Goal: Task Accomplishment & Management: Manage account settings

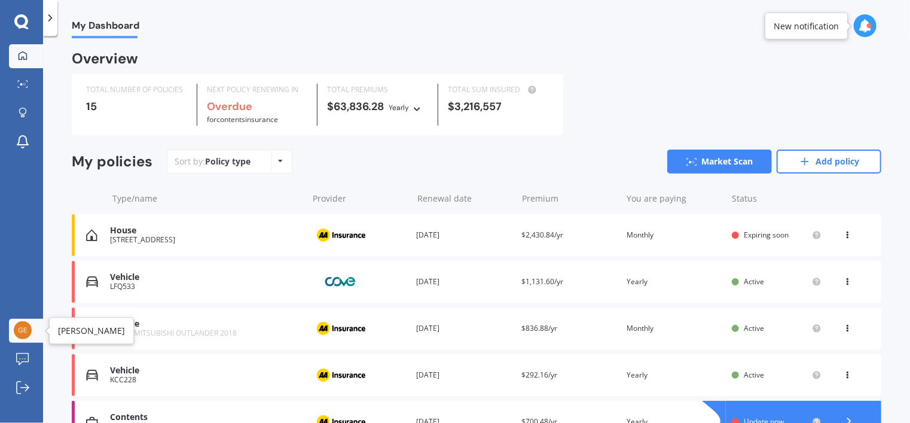
click at [23, 328] on img at bounding box center [23, 330] width 18 height 18
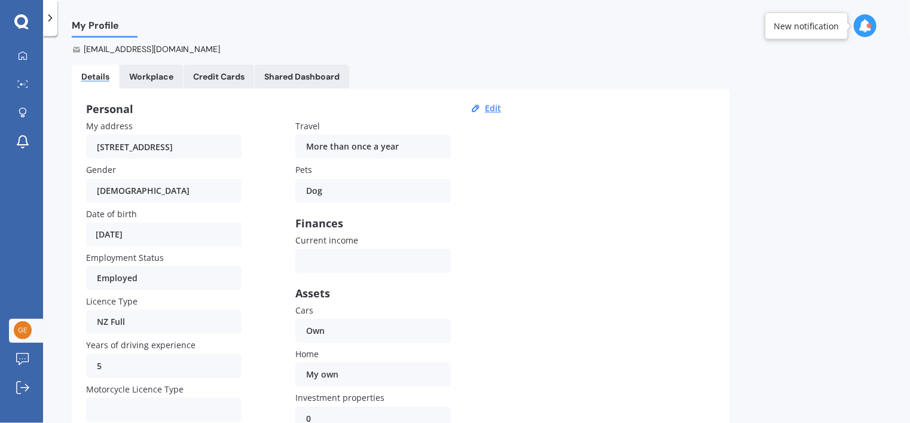
scroll to position [120, 0]
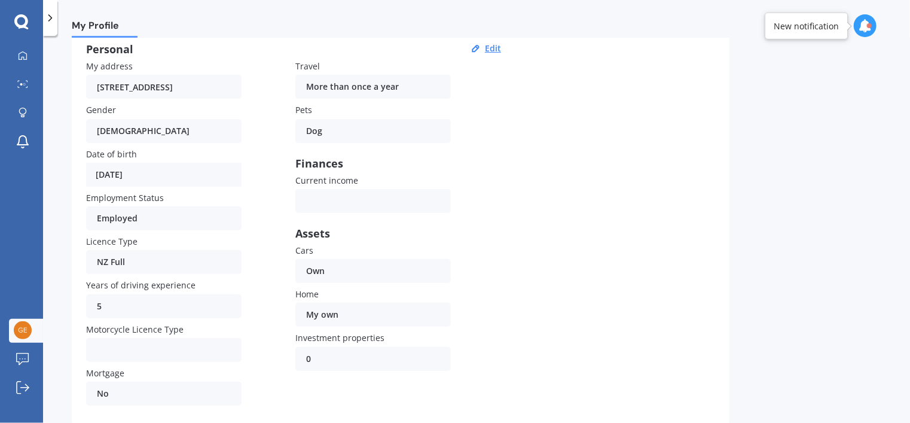
click at [142, 206] on div "Employed Employed Unemployed Not looking Retired" at bounding box center [164, 218] width 156 height 24
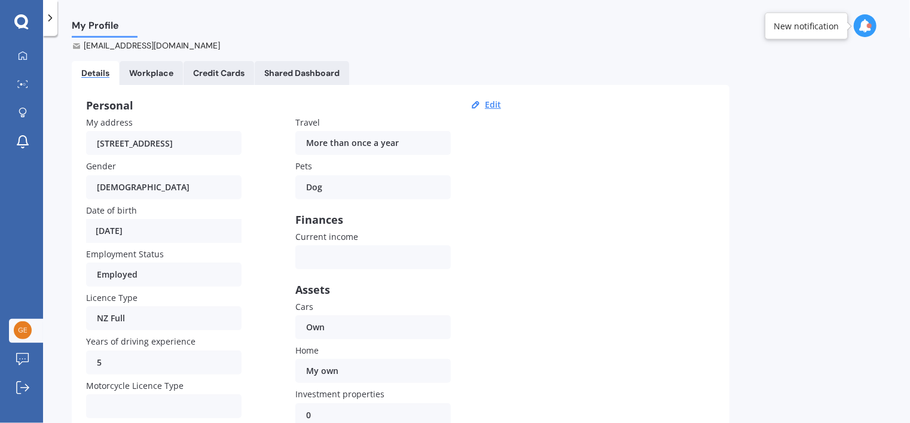
scroll to position [0, 0]
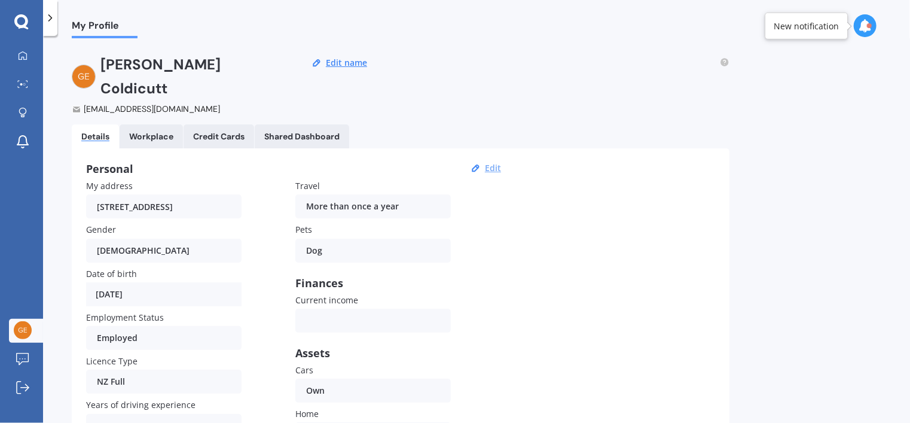
click at [490, 163] on button "Edit" at bounding box center [492, 168] width 23 height 11
select select "30"
select select "03"
select select "1963"
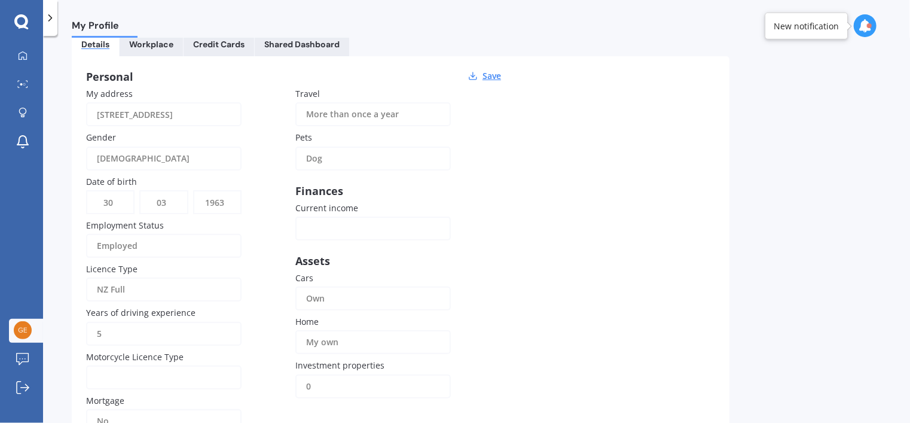
scroll to position [170, 0]
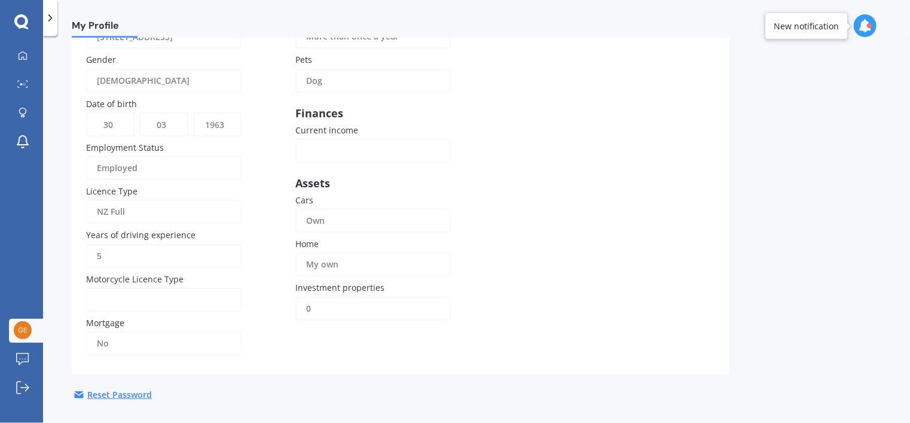
click at [160, 156] on div "Employed" at bounding box center [156, 168] width 118 height 24
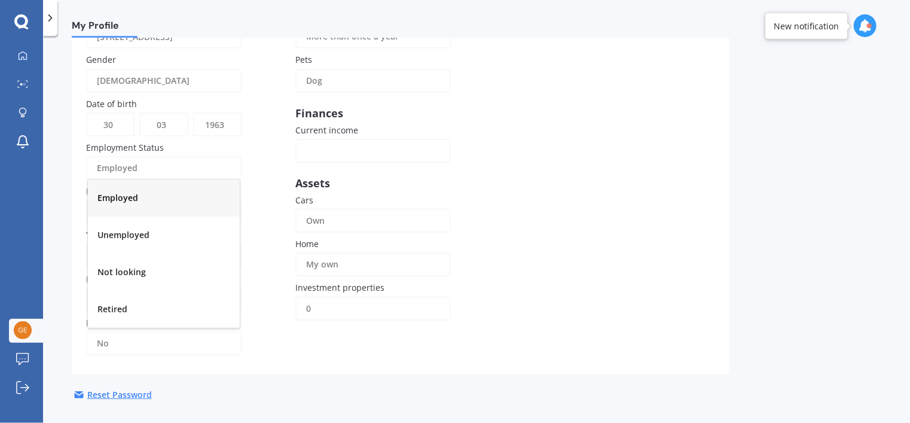
click at [163, 179] on div "Employed" at bounding box center [164, 197] width 152 height 37
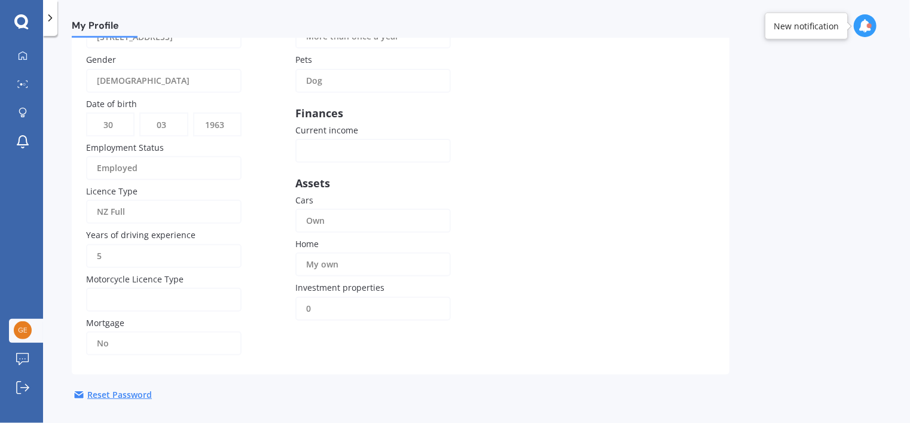
click at [156, 244] on input "5" at bounding box center [164, 256] width 156 height 24
click at [224, 244] on input "5" at bounding box center [164, 256] width 156 height 24
drag, startPoint x: 103, startPoint y: 227, endPoint x: 79, endPoint y: 229, distance: 24.6
click at [79, 229] on div "Personal Save My address [STREET_ADDRESS] Gender [DEMOGRAPHIC_DATA] [DEMOGRAPHI…" at bounding box center [401, 176] width 658 height 396
type input "45"
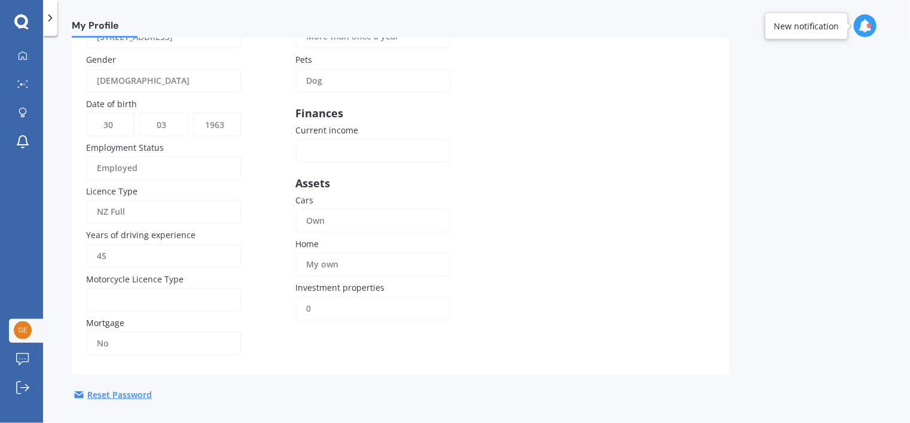
drag, startPoint x: 629, startPoint y: 205, endPoint x: 610, endPoint y: 202, distance: 19.3
click at [627, 203] on div "Personal Save My address [STREET_ADDRESS] Gender [DEMOGRAPHIC_DATA] [DEMOGRAPHI…" at bounding box center [401, 176] width 658 height 396
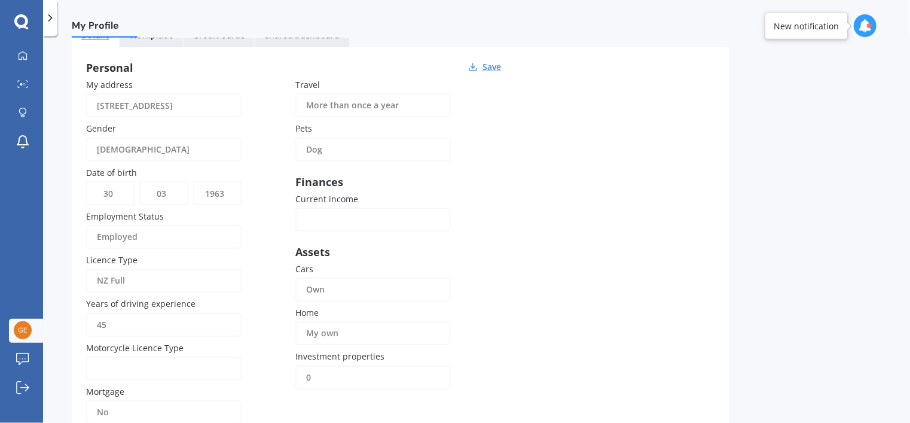
scroll to position [50, 0]
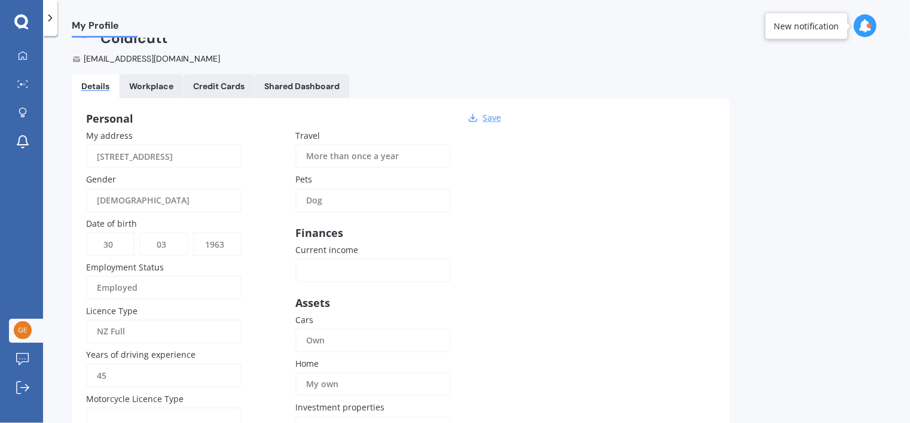
click at [486, 112] on button "Save" at bounding box center [492, 117] width 26 height 11
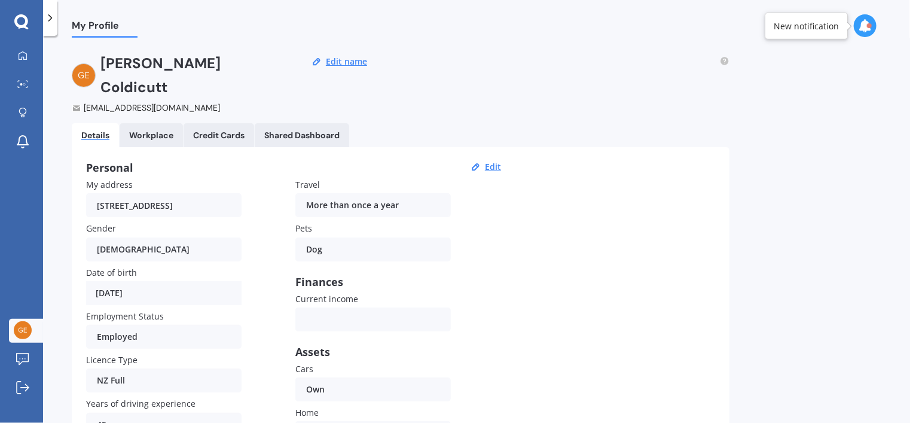
scroll to position [0, 0]
click at [346, 61] on button "Edit name" at bounding box center [346, 62] width 48 height 11
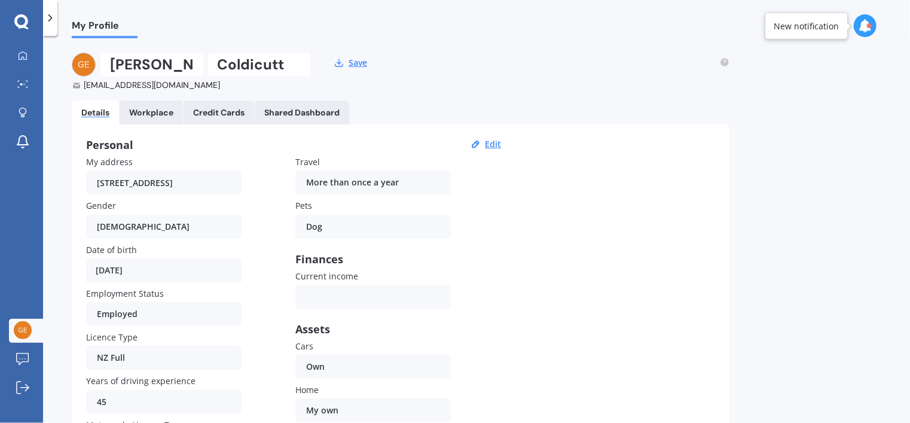
click at [148, 66] on input "[PERSON_NAME]" at bounding box center [151, 65] width 103 height 24
type input "[PERSON_NAME]"
click at [359, 62] on button "Save" at bounding box center [358, 62] width 26 height 11
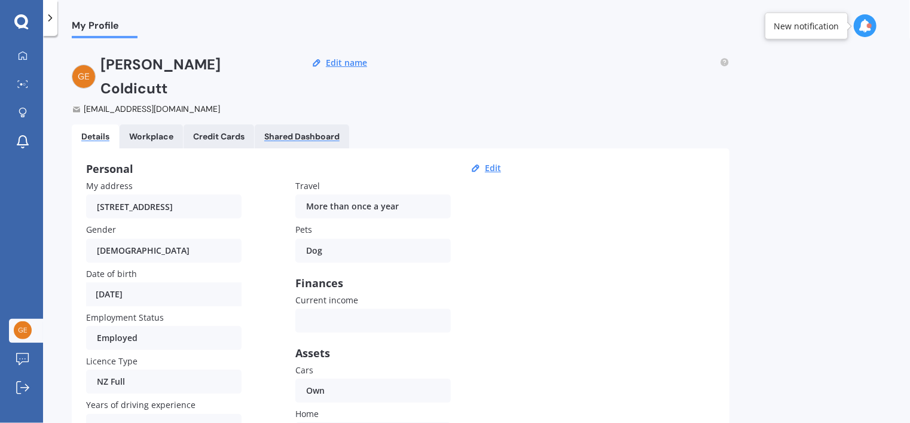
click at [282, 132] on div "Shared Dashboard" at bounding box center [301, 137] width 75 height 10
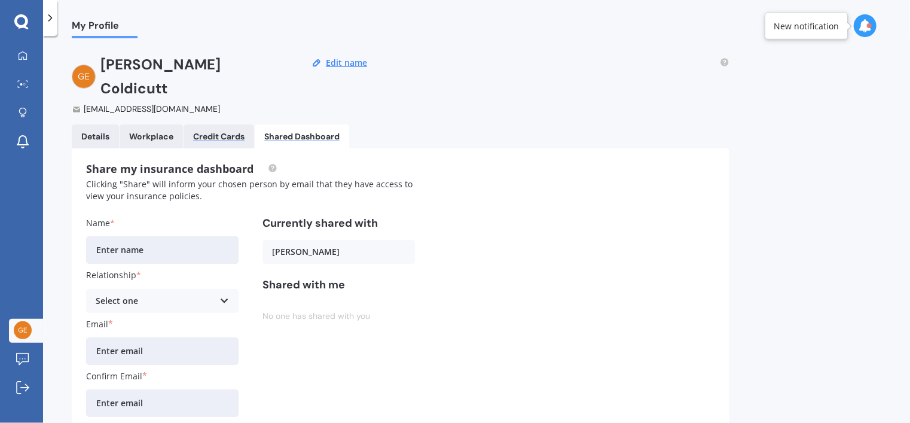
click at [220, 132] on div "Credit Cards" at bounding box center [218, 137] width 51 height 10
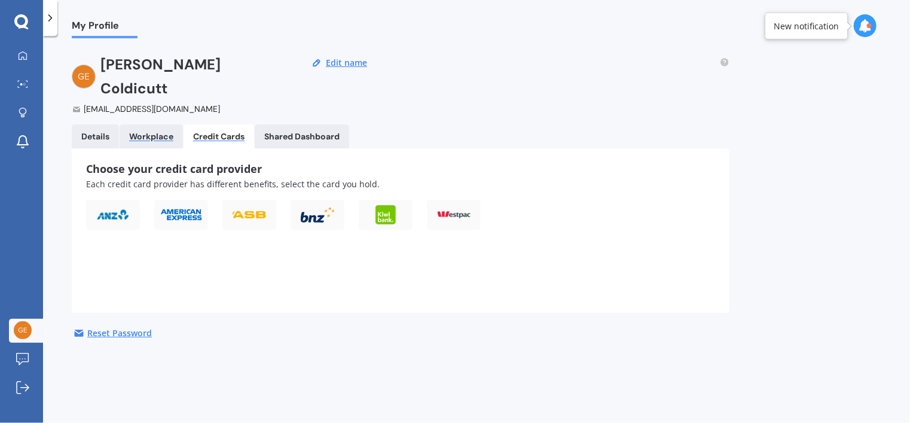
click at [155, 132] on div "Workplace" at bounding box center [151, 137] width 44 height 10
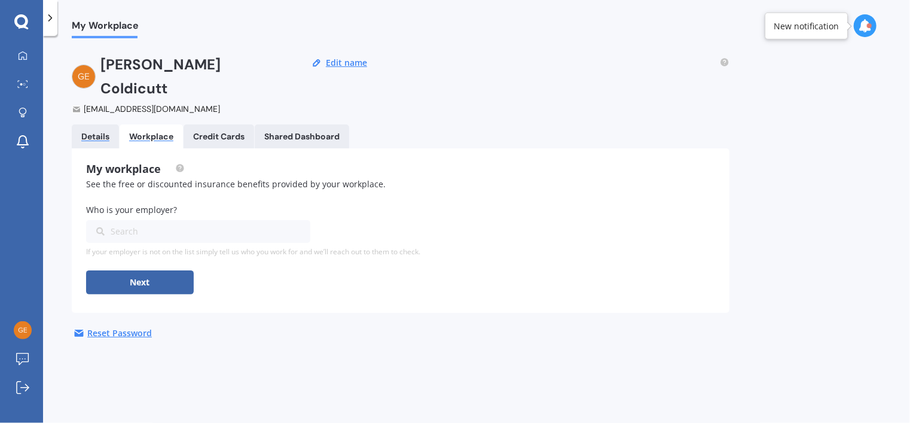
click at [96, 132] on div "Details" at bounding box center [95, 137] width 28 height 10
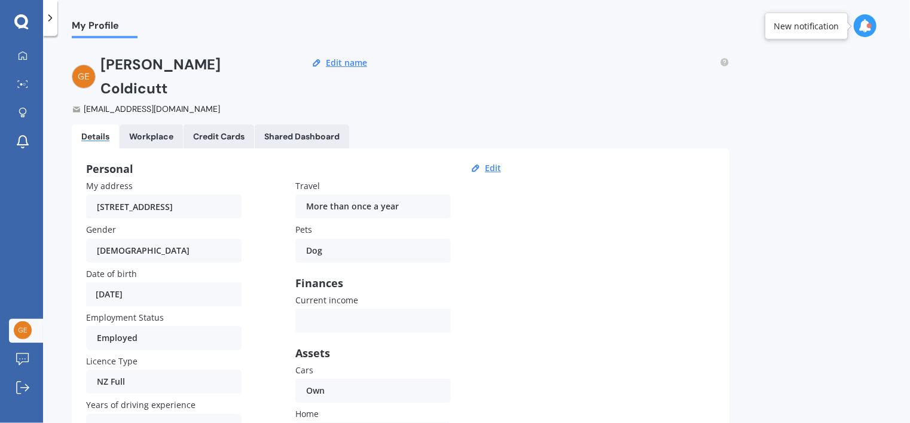
click at [92, 103] on div "[EMAIL_ADDRESS][DOMAIN_NAME]" at bounding box center [180, 109] width 216 height 12
click at [25, 51] on icon at bounding box center [23, 56] width 10 height 10
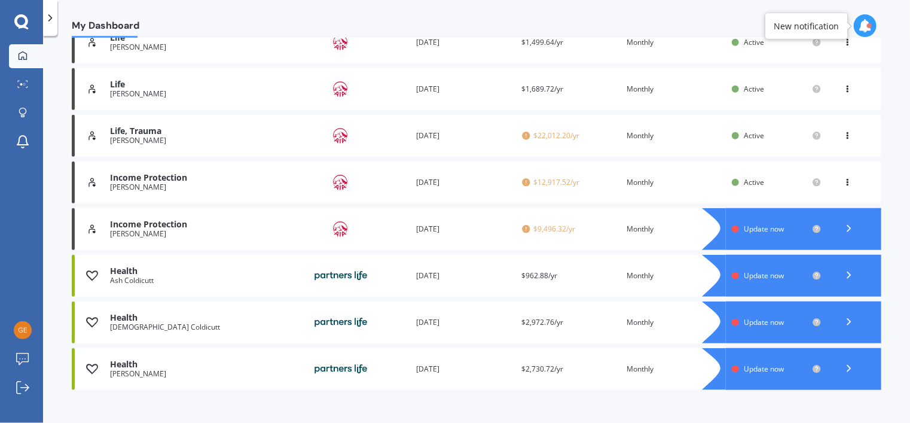
scroll to position [537, 0]
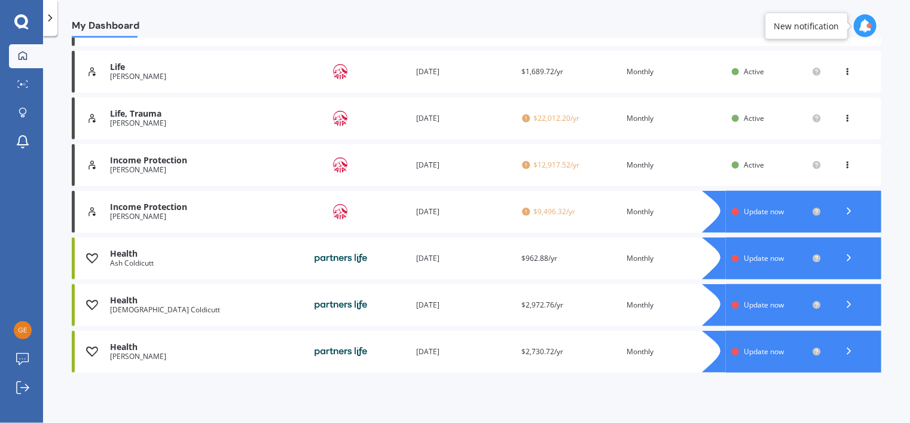
click at [494, 217] on div "Renewal date [DATE]" at bounding box center [464, 212] width 96 height 12
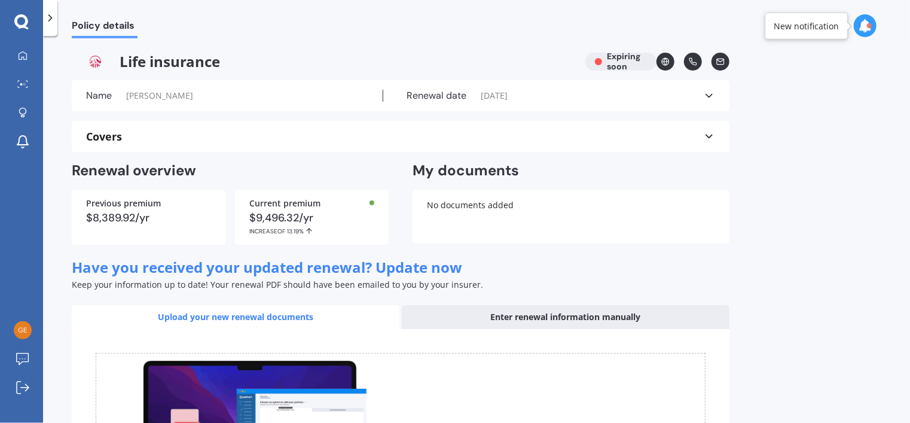
click at [702, 135] on div "Covers" at bounding box center [400, 136] width 629 height 12
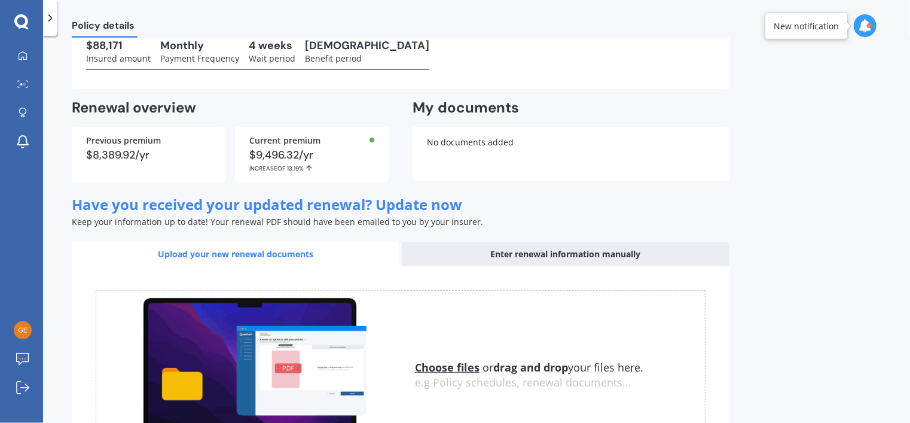
scroll to position [120, 0]
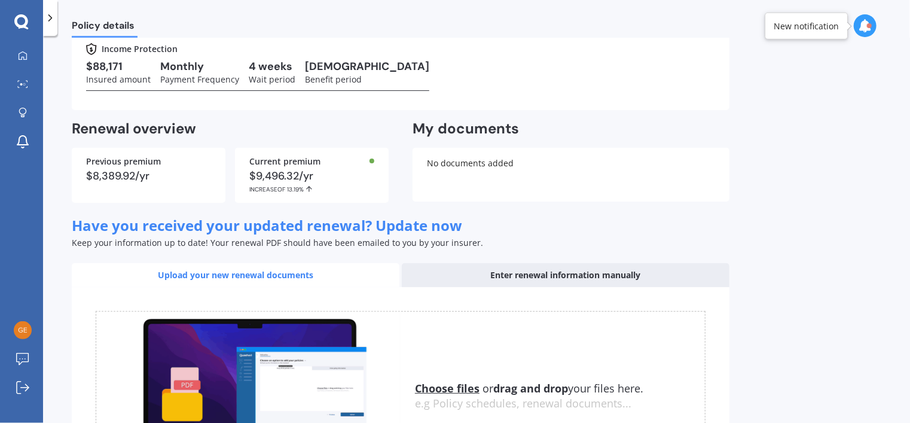
click at [550, 269] on div "Enter renewal information manually" at bounding box center [566, 275] width 328 height 24
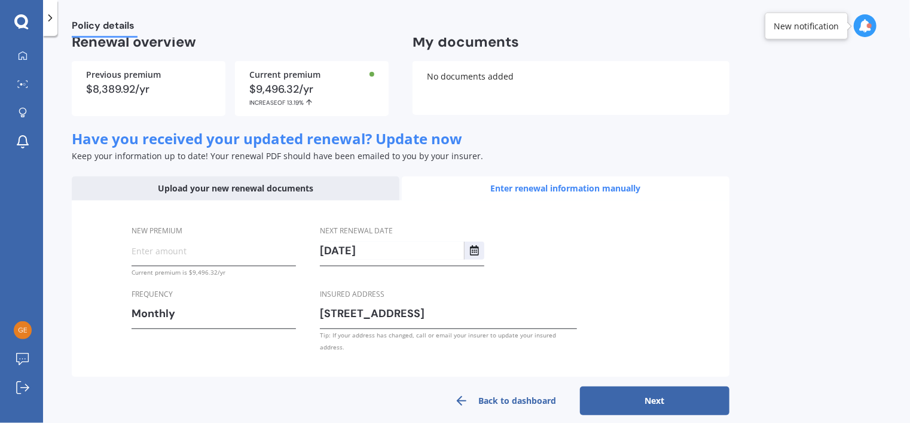
scroll to position [208, 0]
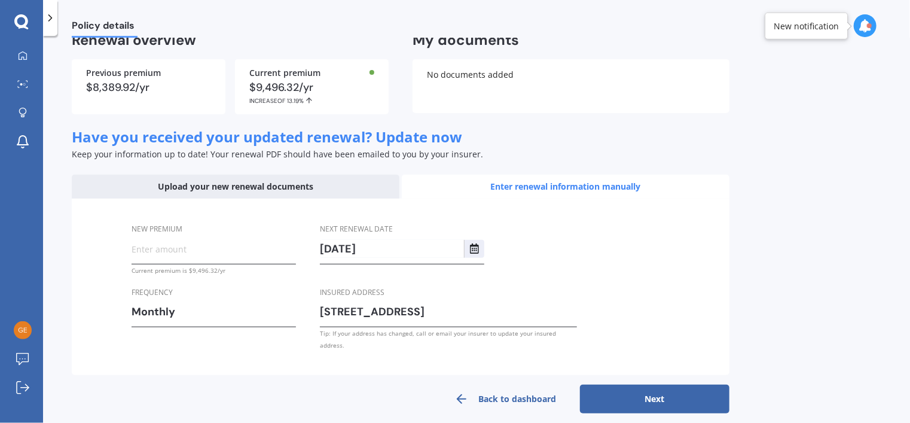
click at [165, 248] on input "New premium" at bounding box center [214, 249] width 164 height 18
click at [566, 261] on div "Next renewal date [DATE] Insured address [STREET_ADDRESS] Tip: If your address …" at bounding box center [448, 286] width 257 height 129
drag, startPoint x: 154, startPoint y: 247, endPoint x: 109, endPoint y: 245, distance: 44.3
click at [109, 245] on div "New premium $483.62 Current premium is $9,496.32/yr Frequency Monthly Yearly Si…" at bounding box center [401, 287] width 658 height 177
click at [184, 252] on input "$483.62" at bounding box center [214, 249] width 164 height 18
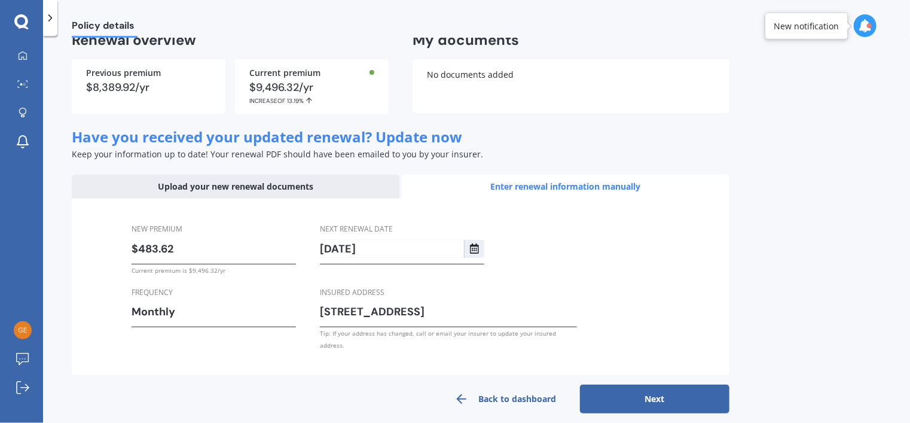
drag, startPoint x: 184, startPoint y: 252, endPoint x: 103, endPoint y: 240, distance: 82.2
click at [103, 240] on div "New premium $483.62 Current premium is $9,496.32/yr Frequency Monthly Yearly Si…" at bounding box center [401, 287] width 658 height 177
type input "$9,215.04"
click at [684, 248] on div "New premium $9,215.04 Premium looks quite high, are you sure? Current premium i…" at bounding box center [401, 287] width 658 height 177
click at [660, 386] on button "Next" at bounding box center [655, 399] width 150 height 29
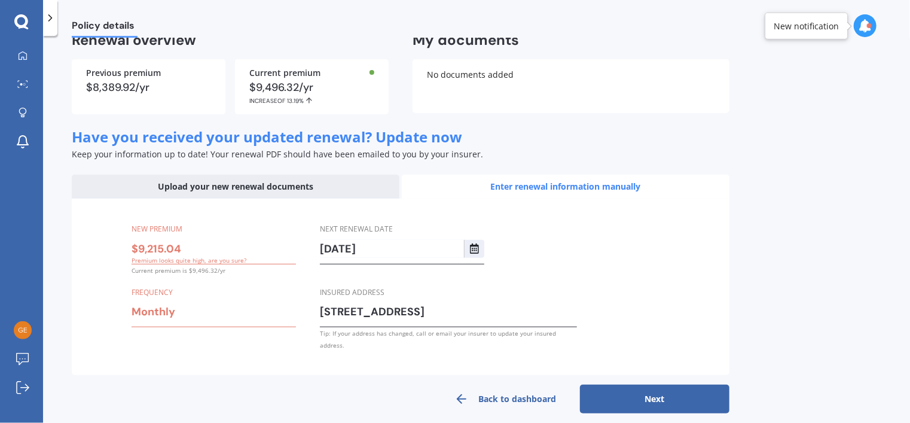
select select "20"
select select "08"
select select "2026"
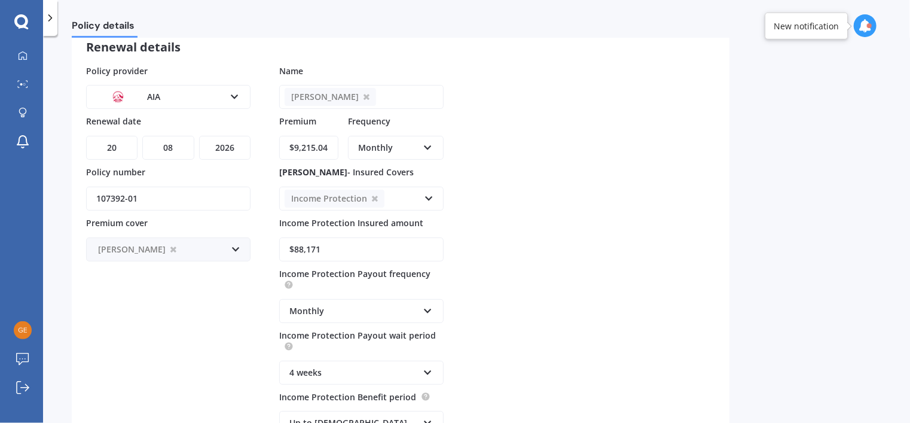
scroll to position [29, 0]
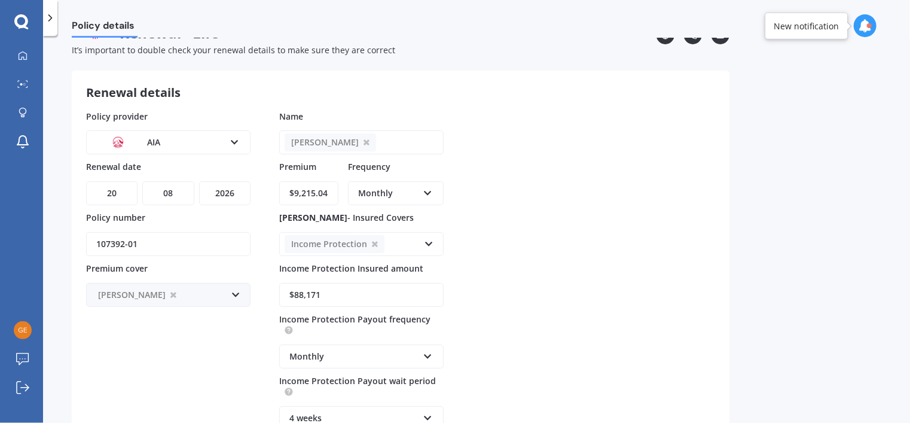
drag, startPoint x: 328, startPoint y: 191, endPoint x: 249, endPoint y: 184, distance: 79.2
click at [249, 184] on div "Policy provider AIA AA AIA AMP ANZ ASB Asteron Life BNZ Chubb Cigna Co-Operativ…" at bounding box center [400, 321] width 629 height 422
type input "$767.92"
click at [559, 210] on div "Policy provider AIA AA AIA AMP ANZ ASB Asteron Life BNZ Chubb Cigna Co-Operativ…" at bounding box center [400, 321] width 629 height 422
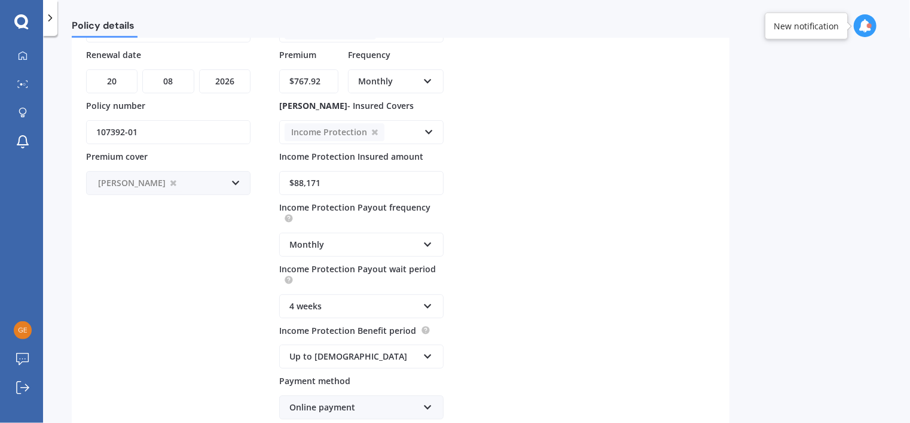
scroll to position [148, 0]
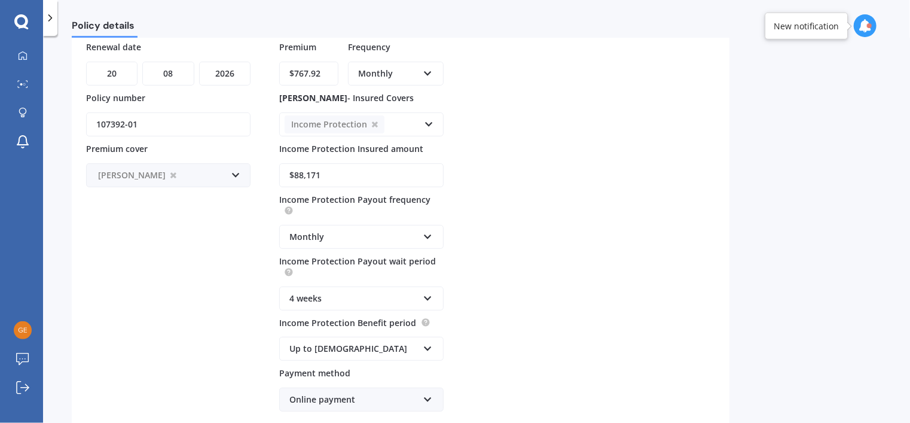
drag, startPoint x: 323, startPoint y: 171, endPoint x: 263, endPoint y: 169, distance: 60.4
click at [265, 169] on div "Policy provider AIA AA AIA AMP ANZ ASB Asteron Life BNZ Chubb Cigna Co-Operativ…" at bounding box center [400, 201] width 629 height 422
type Protection_insuredAmount_0 "$90,111"
click at [513, 202] on div "Policy provider AIA AA AIA AMP ANZ ASB Asteron Life BNZ Chubb Cigna Co-Operativ…" at bounding box center [400, 201] width 629 height 422
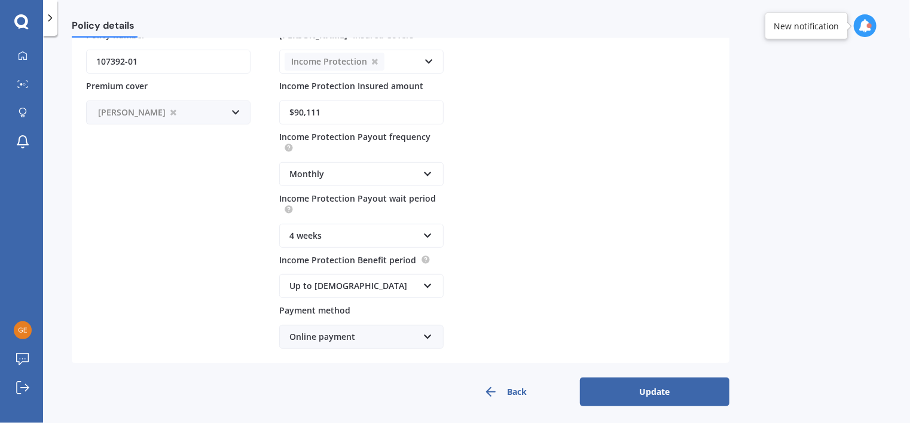
click at [656, 386] on button "Update" at bounding box center [655, 391] width 150 height 29
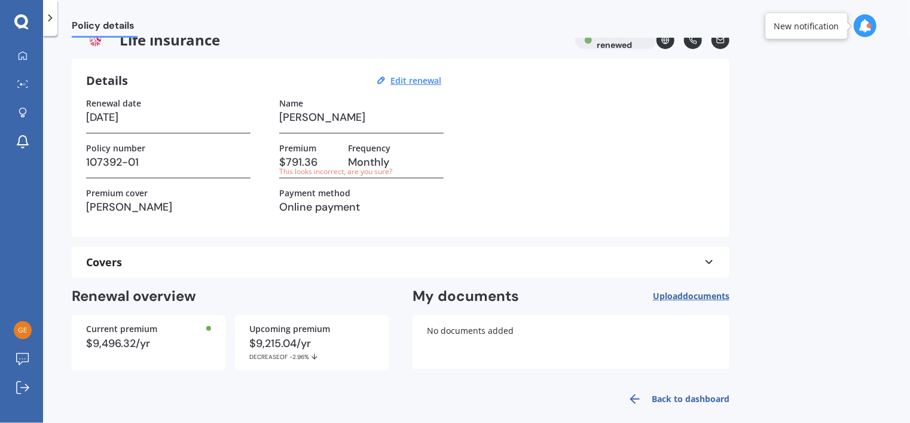
scroll to position [33, 0]
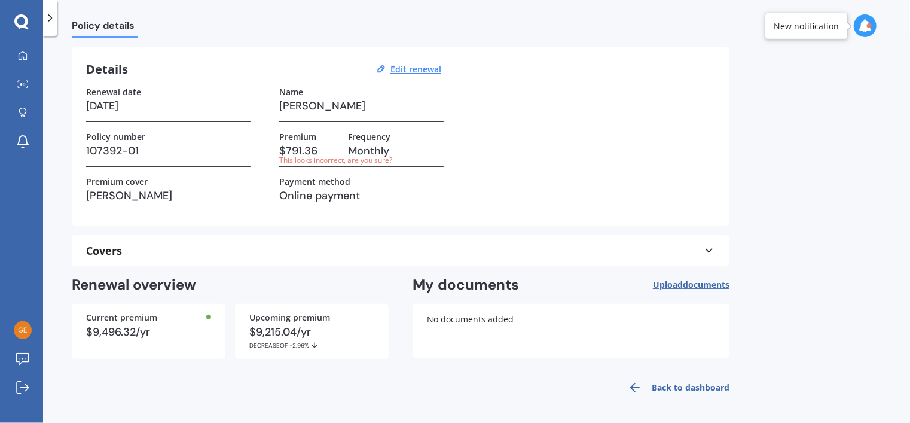
click at [684, 389] on link "Back to dashboard" at bounding box center [675, 387] width 109 height 29
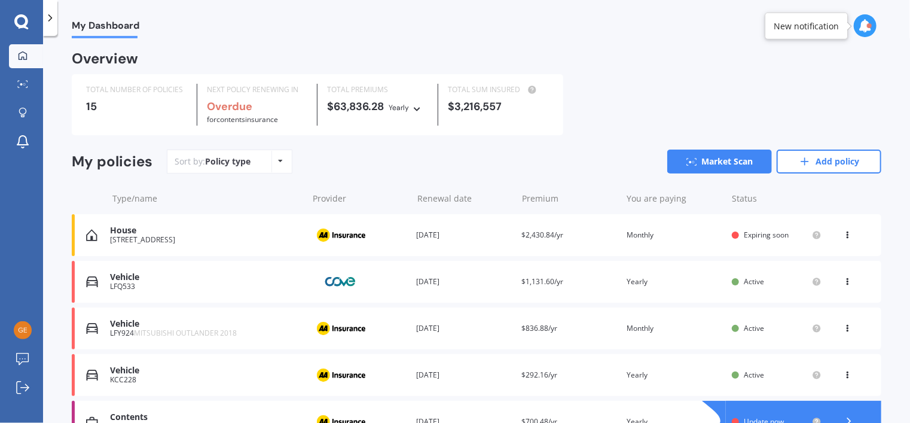
click at [670, 63] on div "Overview" at bounding box center [477, 64] width 810 height 22
